Goal: Find specific page/section: Find specific page/section

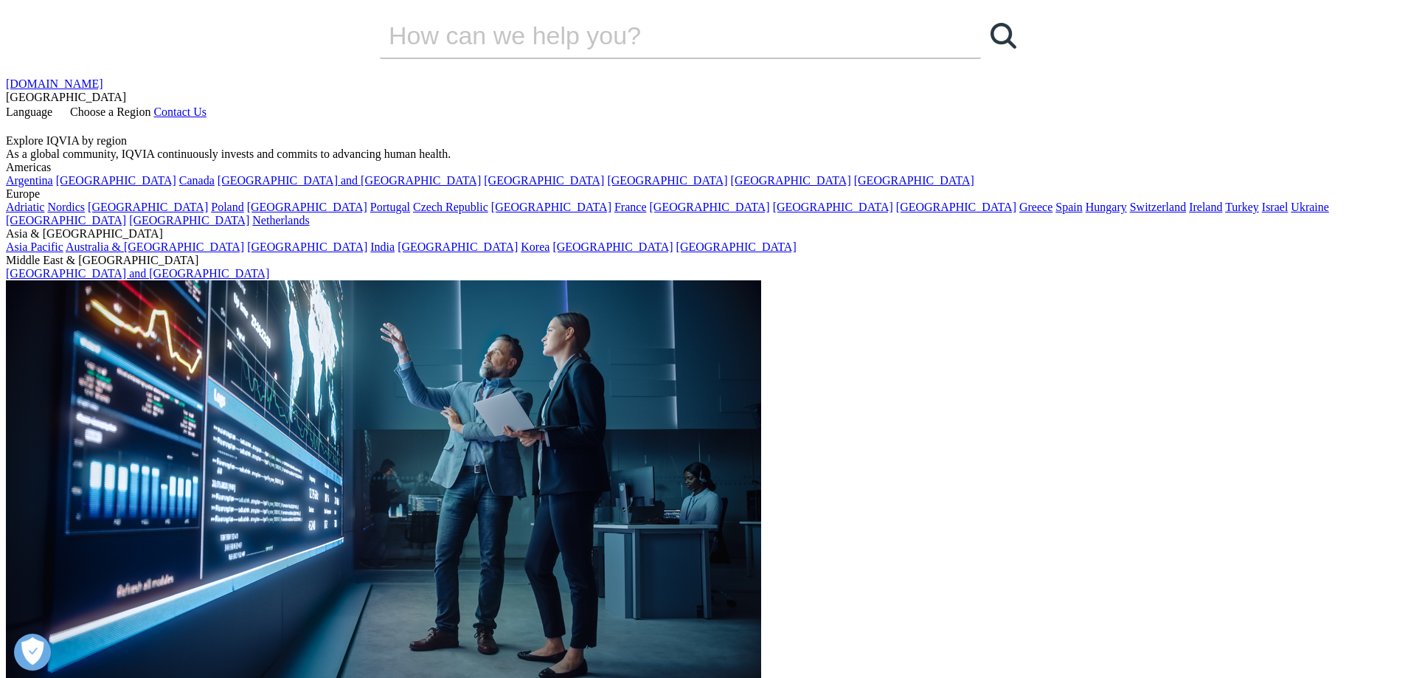
click at [52, 105] on span "Language" at bounding box center [29, 111] width 46 height 13
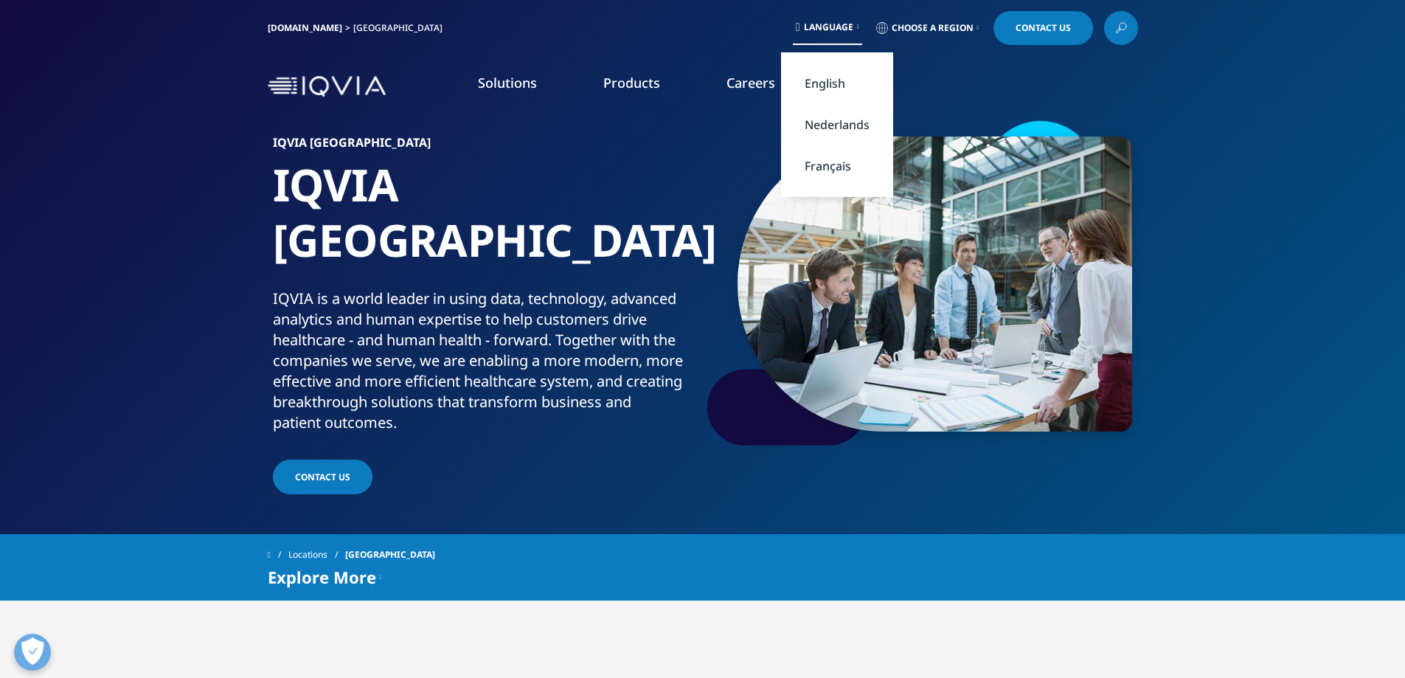
click at [831, 120] on link "Nederlands" at bounding box center [837, 124] width 112 height 41
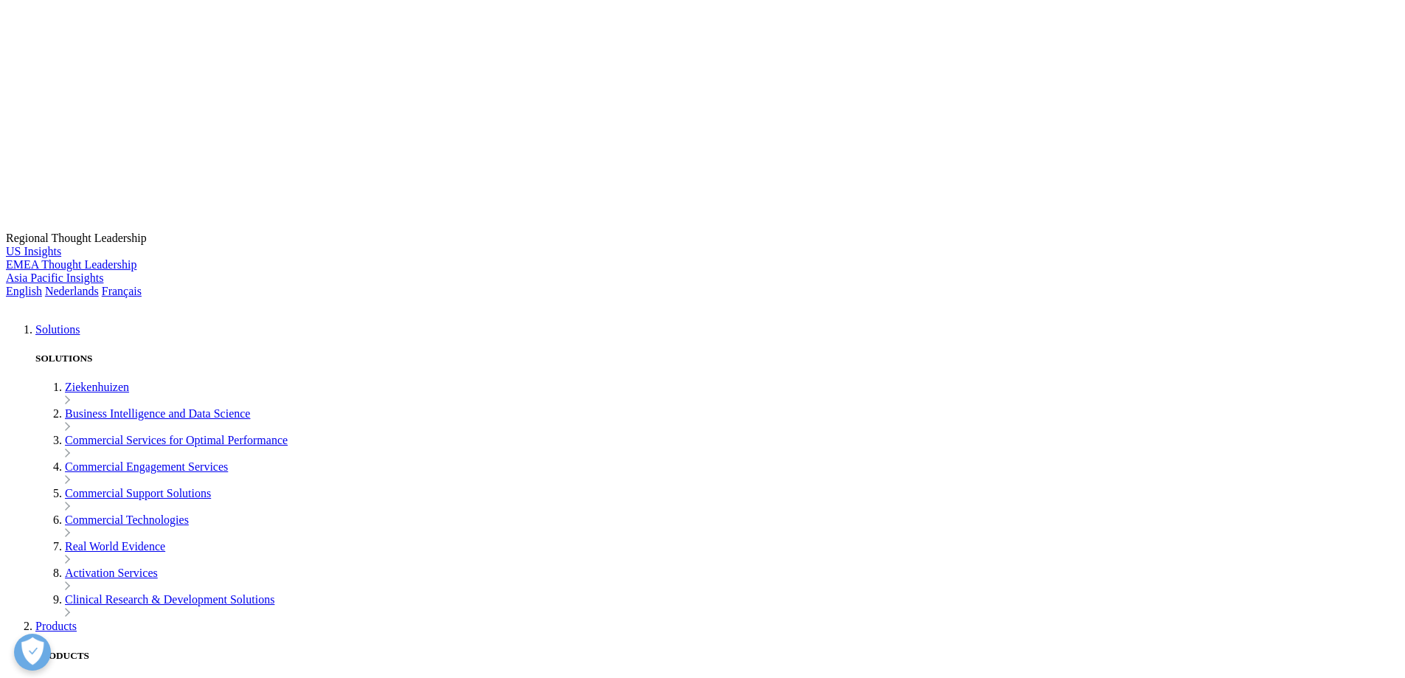
scroll to position [4648, 0]
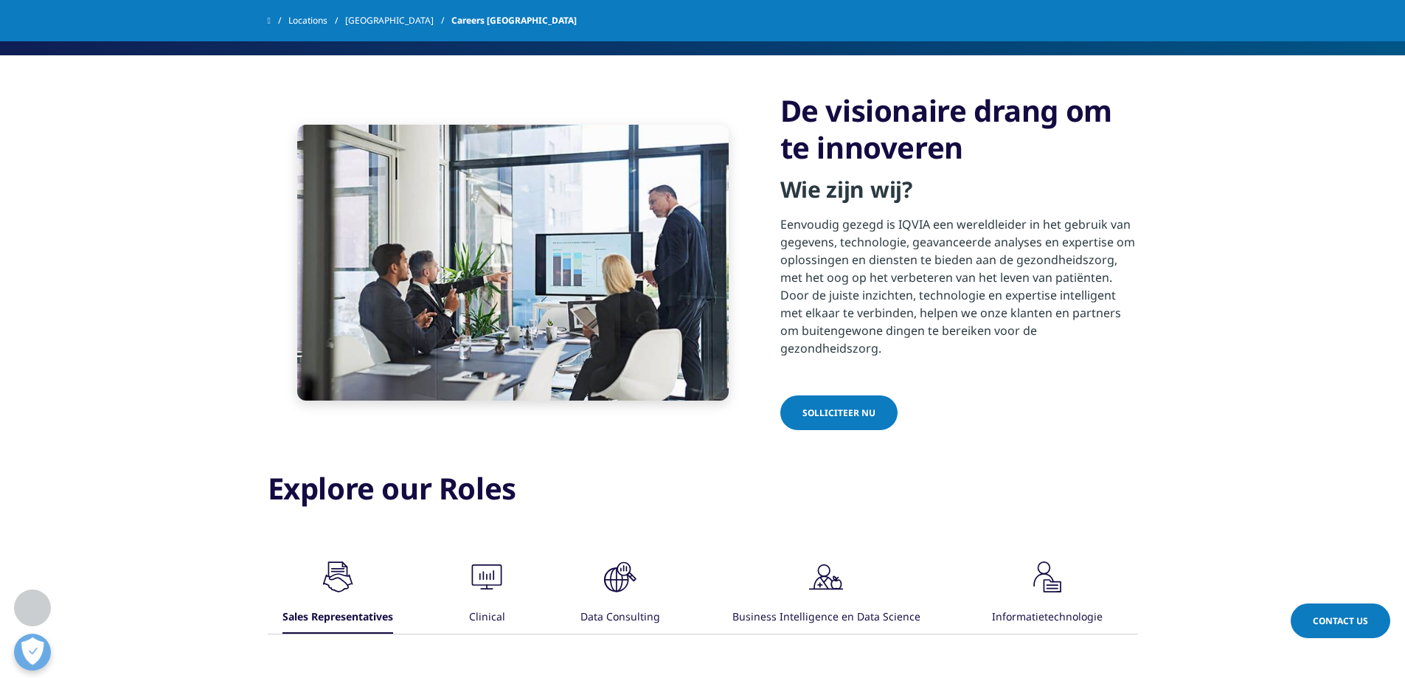
scroll to position [664, 0]
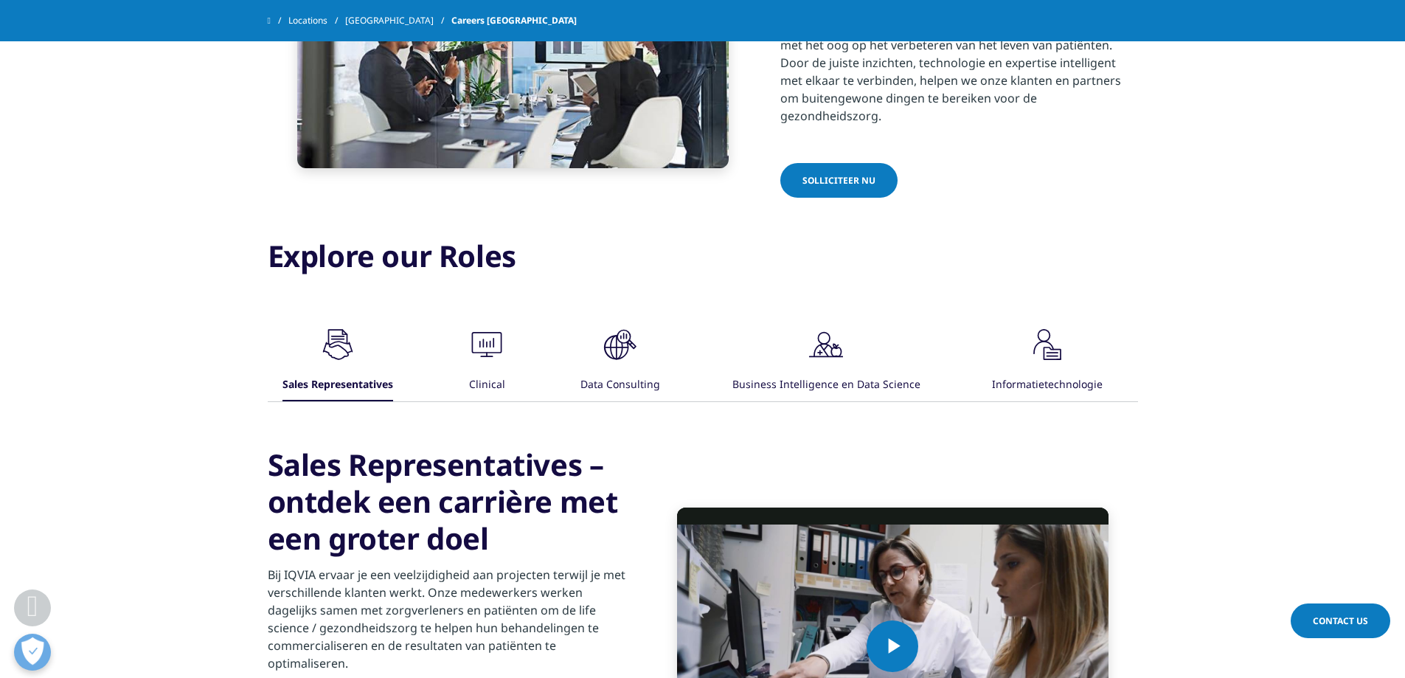
drag, startPoint x: 836, startPoint y: 364, endPoint x: 640, endPoint y: 398, distance: 198.4
click at [643, 398] on div ".cls-1{fill:#00a3e0;} Sales Representatives .cls-1{fill:#00a3e0;} Clinical .cls…" at bounding box center [703, 602] width 870 height 560
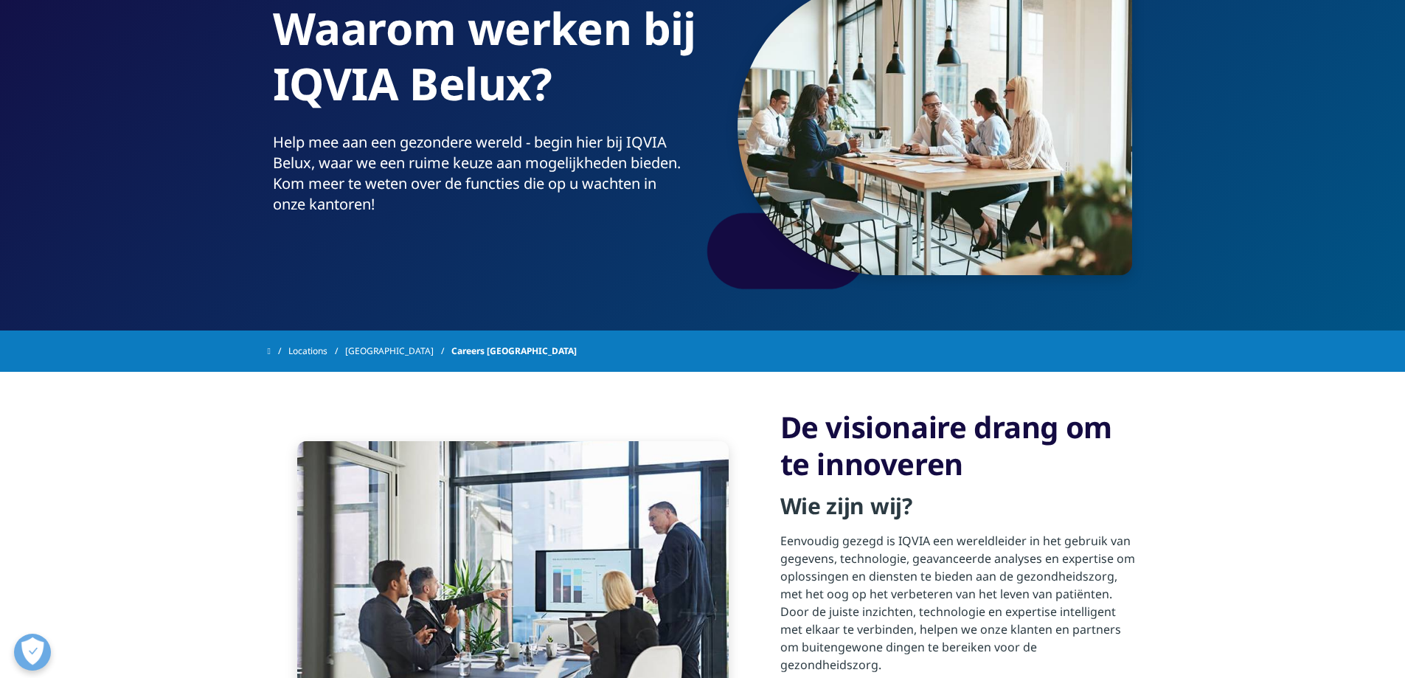
scroll to position [0, 0]
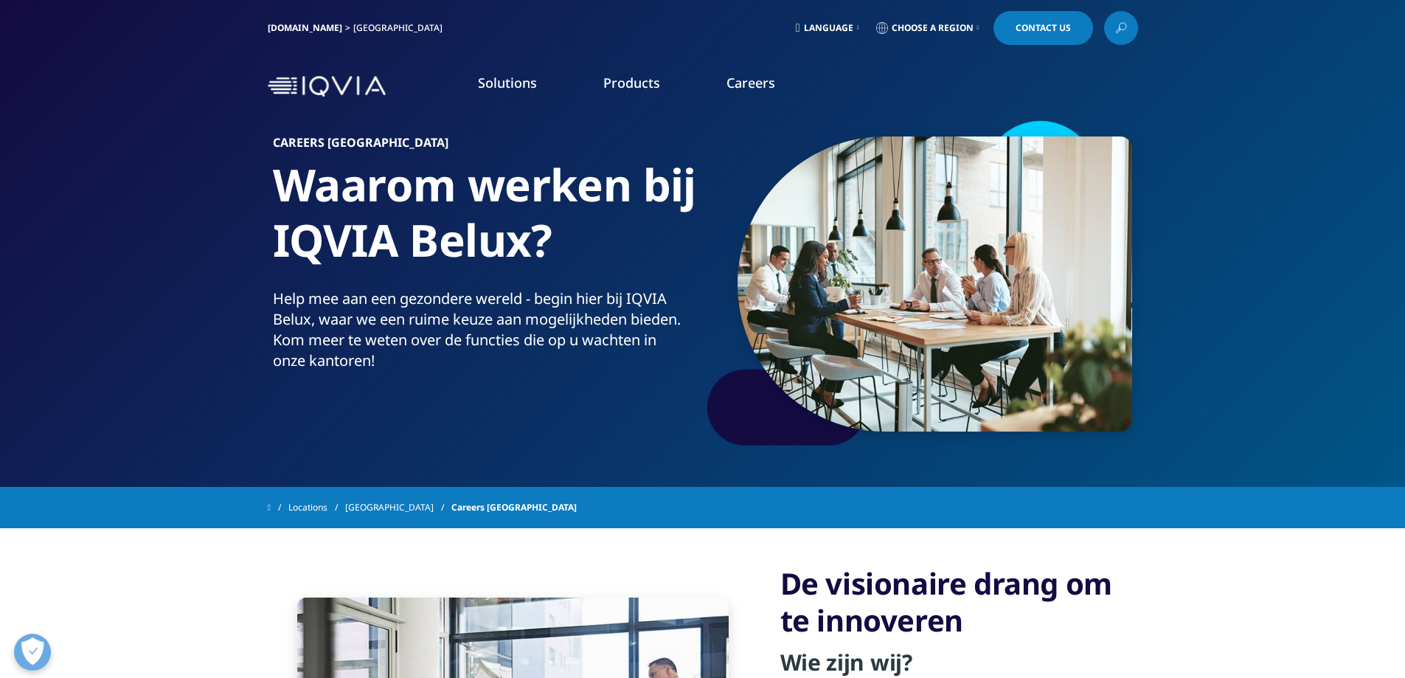
click at [366, 509] on link "[GEOGRAPHIC_DATA]" at bounding box center [398, 507] width 106 height 27
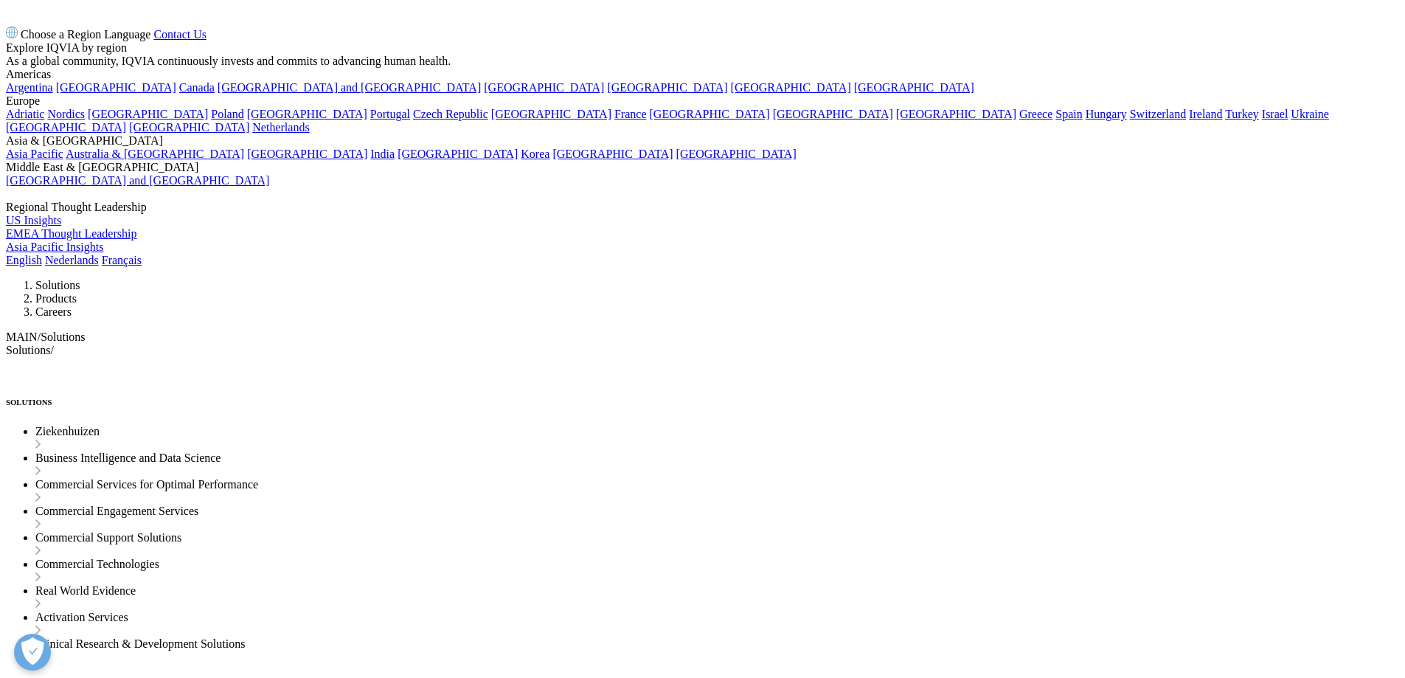
scroll to position [1180, 0]
